Goal: Task Accomplishment & Management: Check status

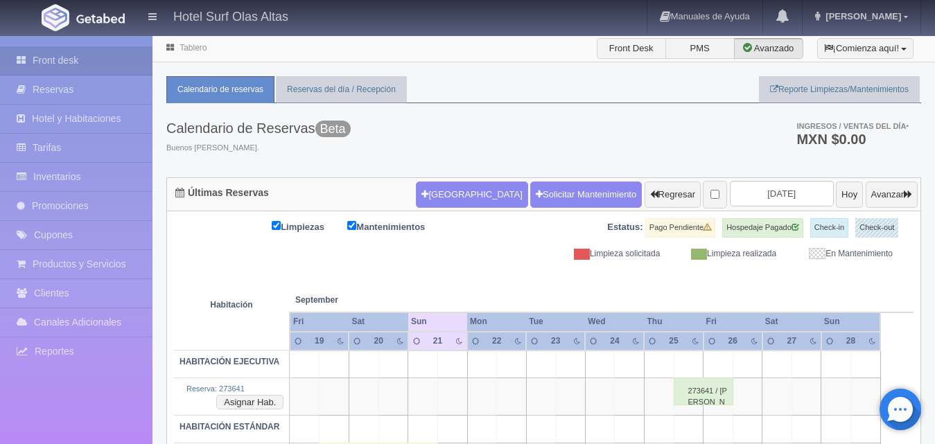
click at [533, 150] on div "Calendario de Reservas Beta Buenos [PERSON_NAME][GEOGRAPHIC_DATA]. Ingresos / V…" at bounding box center [543, 140] width 755 height 74
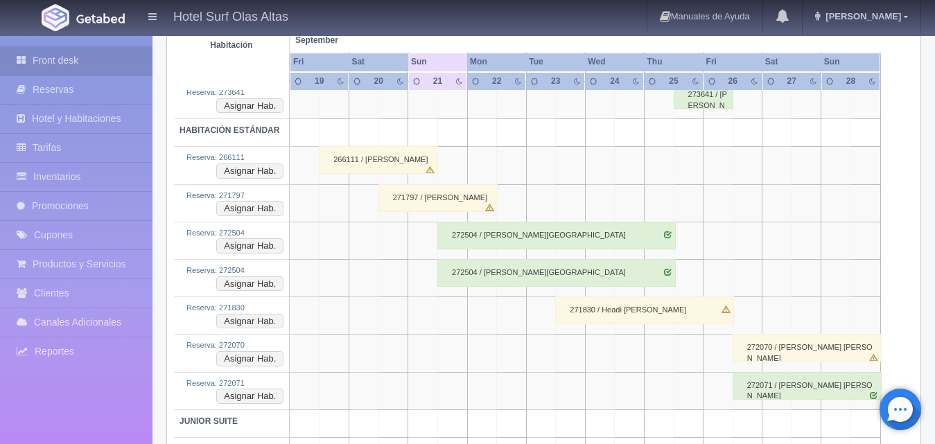
scroll to position [208, 0]
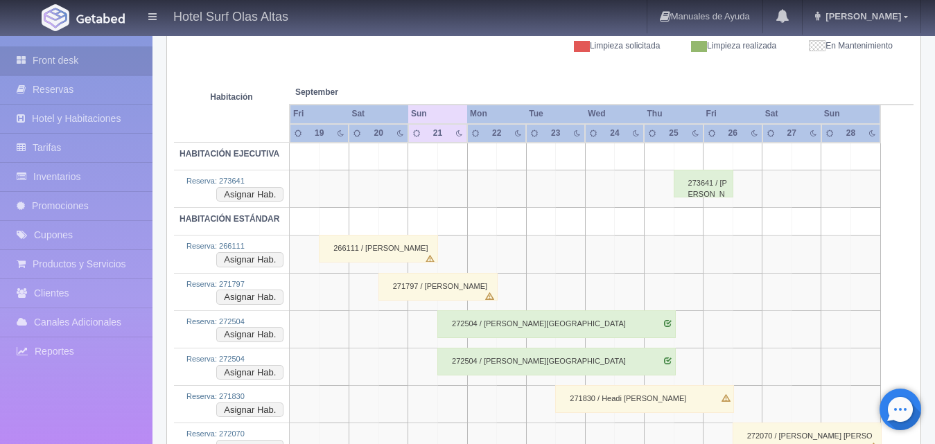
click at [399, 243] on div "266111 / [PERSON_NAME]" at bounding box center [378, 249] width 119 height 28
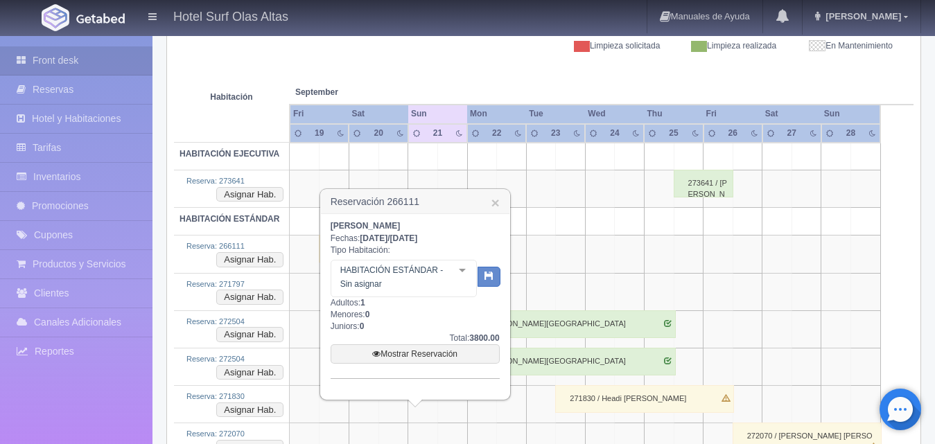
scroll to position [412, 0]
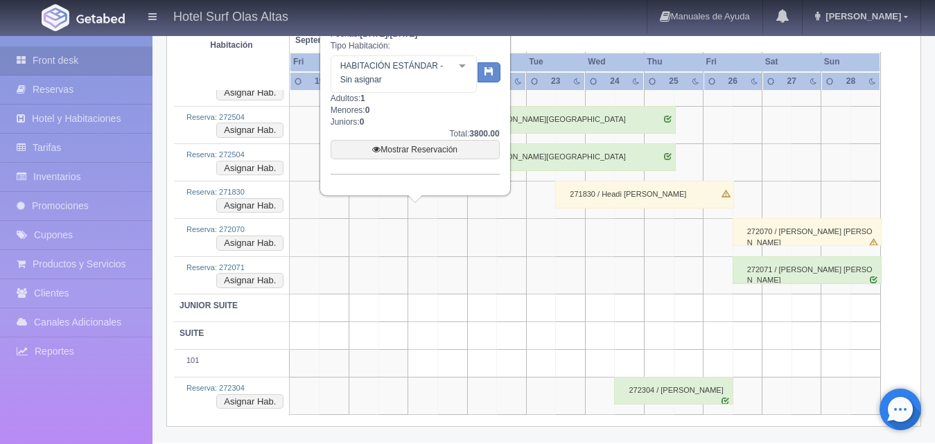
click at [477, 4] on div "Hotel Surf Olas Altas Manuales de Ayuda Actualizaciones recientes [GEOGRAPHIC_D…" at bounding box center [467, 17] width 935 height 35
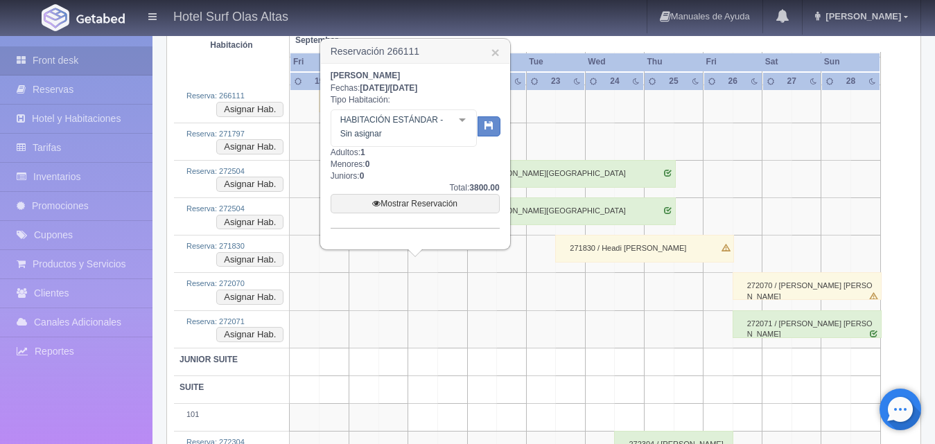
scroll to position [274, 0]
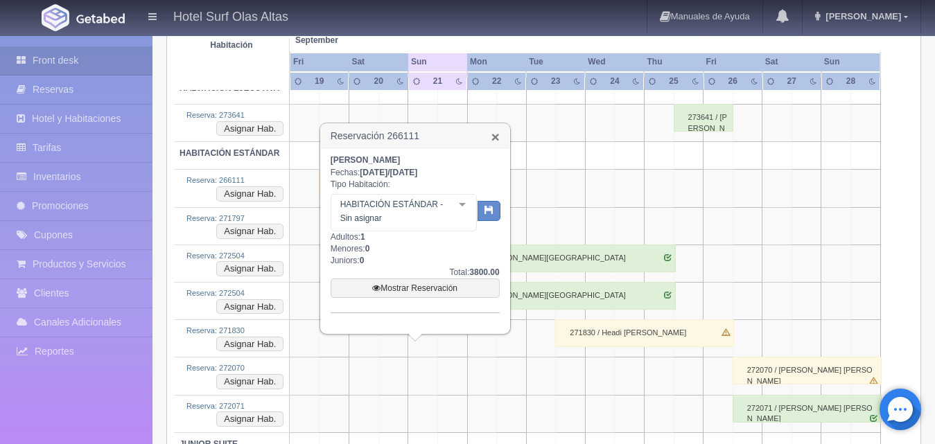
click at [498, 134] on link "×" at bounding box center [495, 137] width 8 height 15
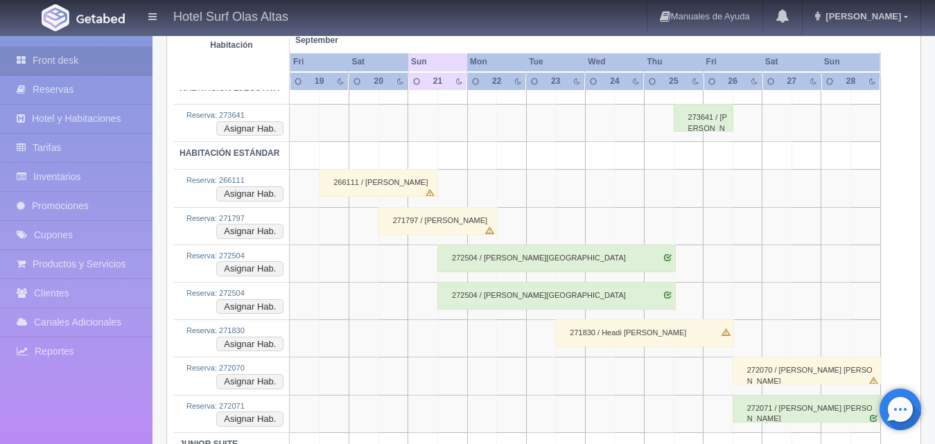
click at [437, 185] on div "266111 / [PERSON_NAME]" at bounding box center [378, 183] width 119 height 28
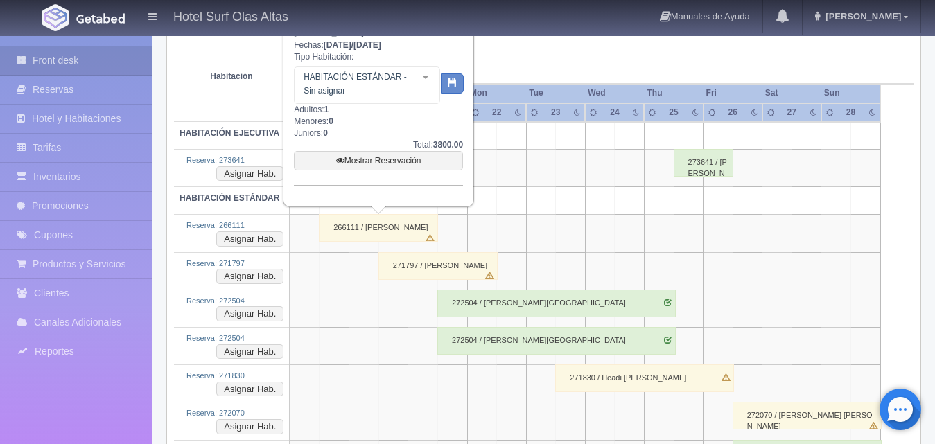
scroll to position [204, 0]
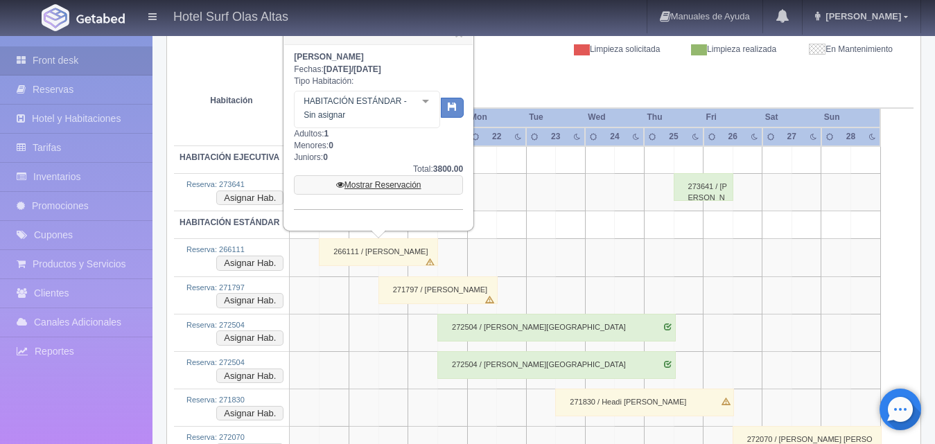
click at [415, 181] on link "Mostrar Reservación" at bounding box center [378, 184] width 169 height 19
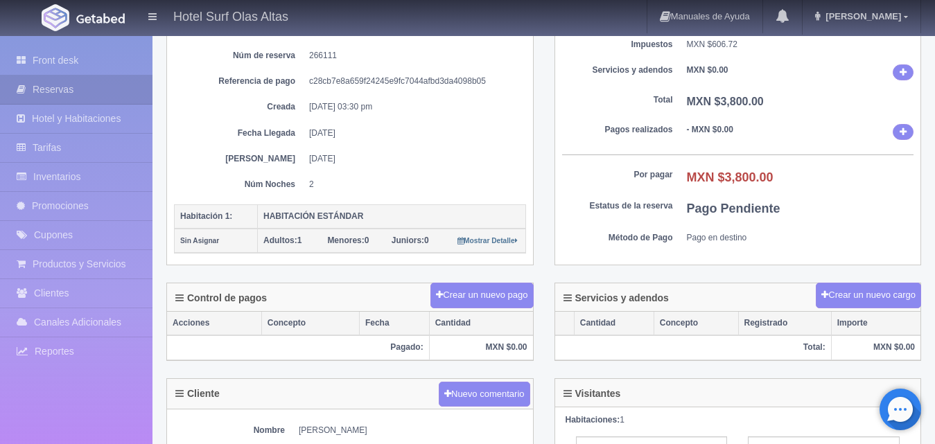
scroll to position [277, 0]
